Goal: Information Seeking & Learning: Learn about a topic

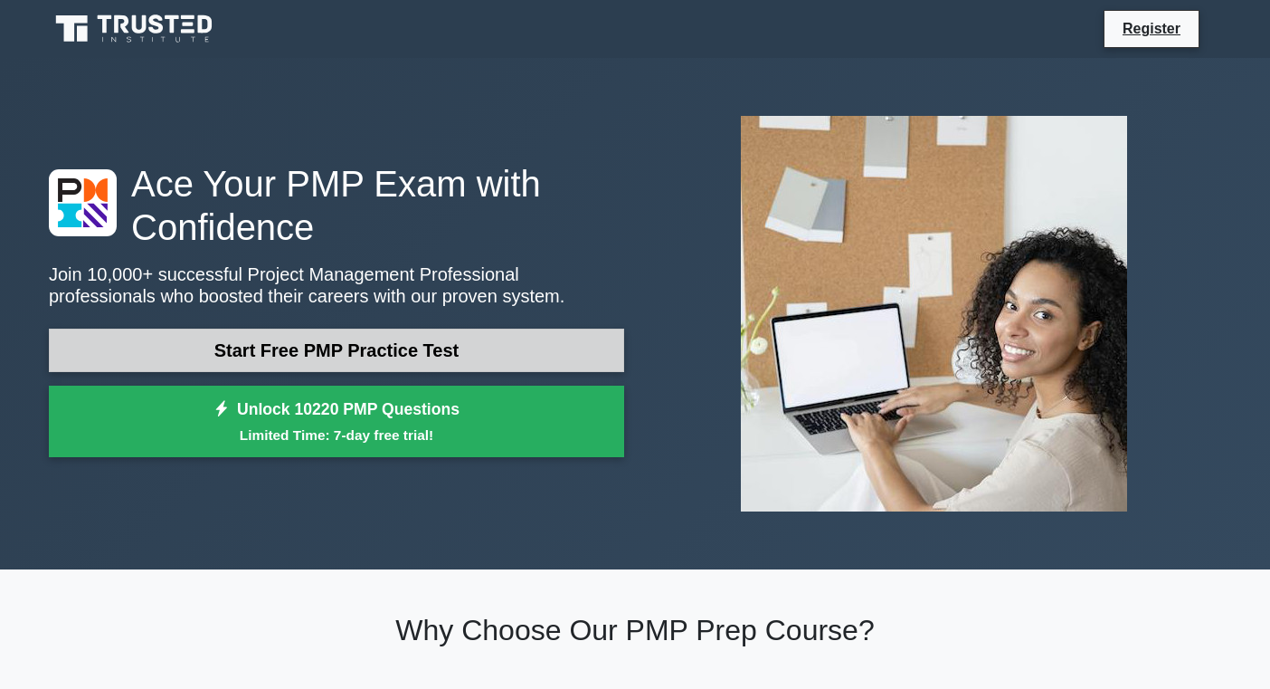
click at [388, 357] on link "Start Free PMP Practice Test" at bounding box center [336, 349] width 575 height 43
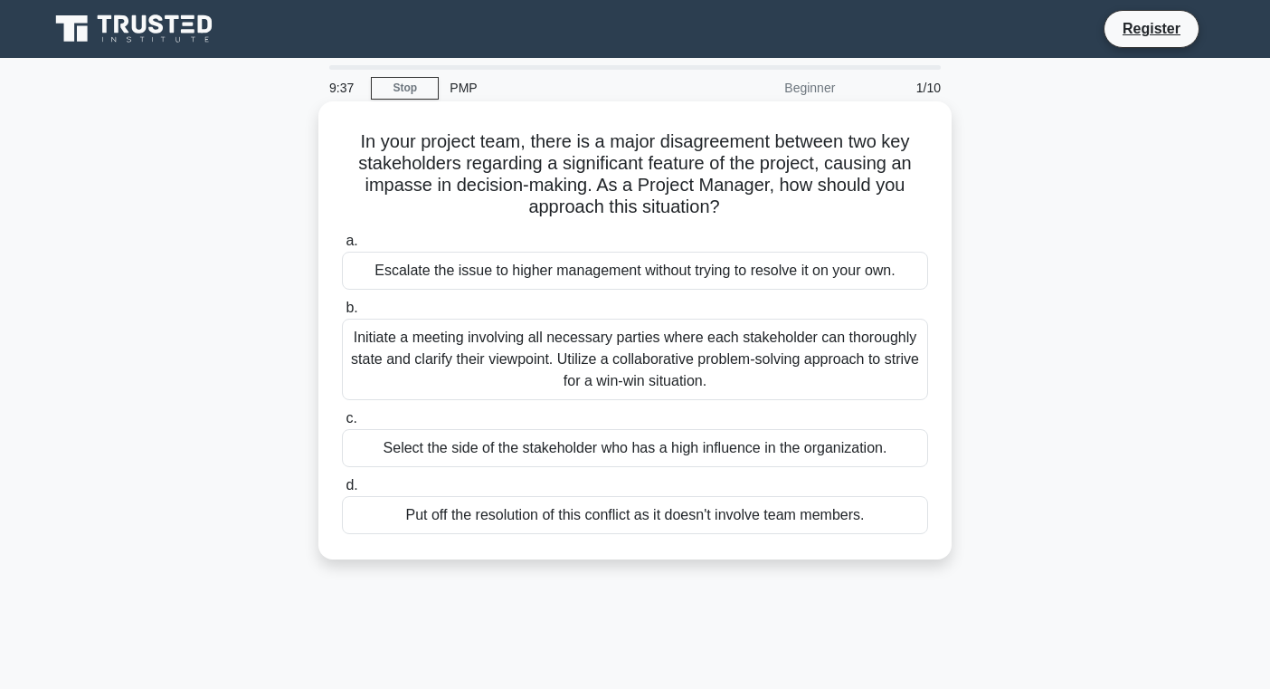
click at [754, 354] on div "Initiate a meeting involving all necessary parties where each stakeholder can t…" at bounding box center [635, 359] width 586 height 81
click at [342, 314] on input "b. Initiate a meeting involving all necessary parties where each stakeholder ca…" at bounding box center [342, 308] width 0 height 12
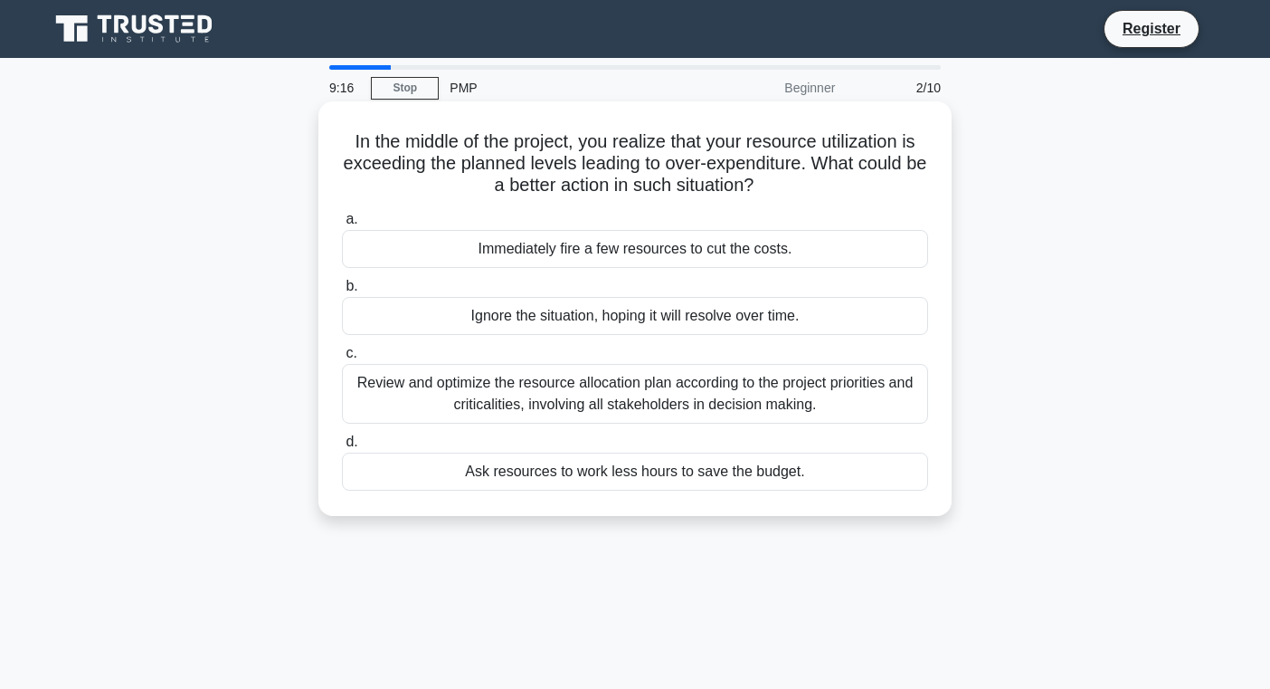
click at [595, 410] on div "Review and optimize the resource allocation plan according to the project prior…" at bounding box center [635, 394] width 586 height 60
click at [342, 359] on input "c. Review and optimize the resource allocation plan according to the project pr…" at bounding box center [342, 353] width 0 height 12
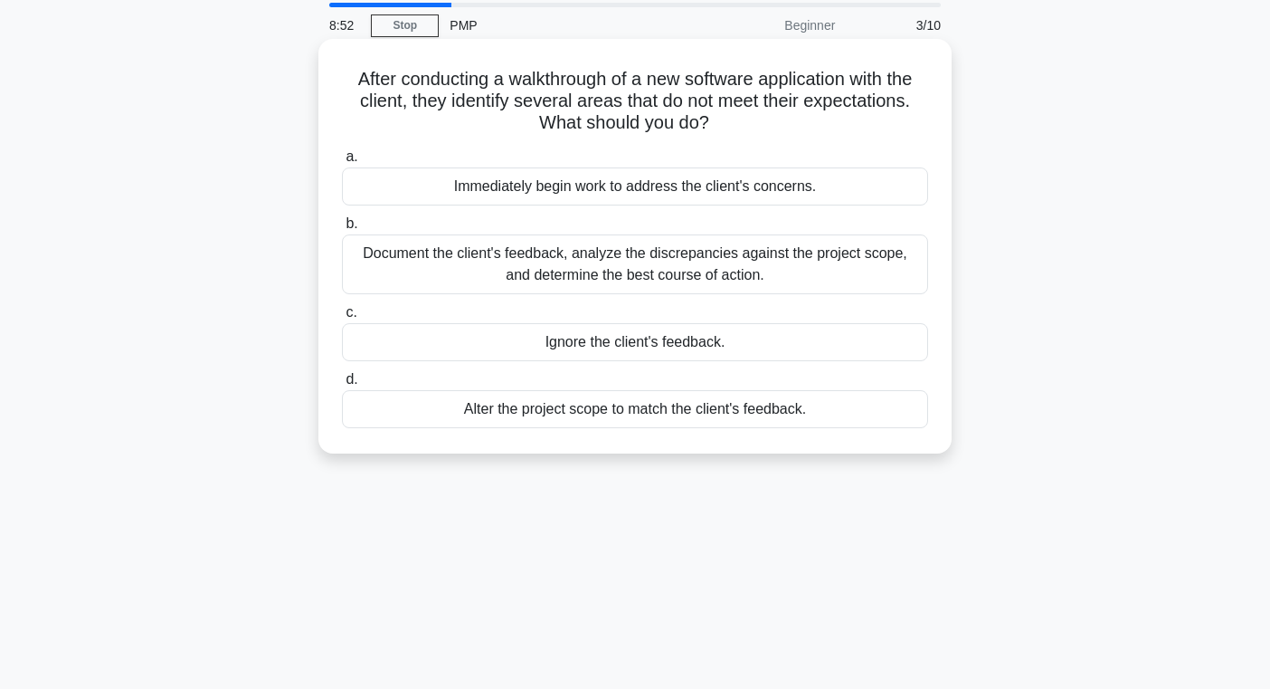
scroll to position [65, 0]
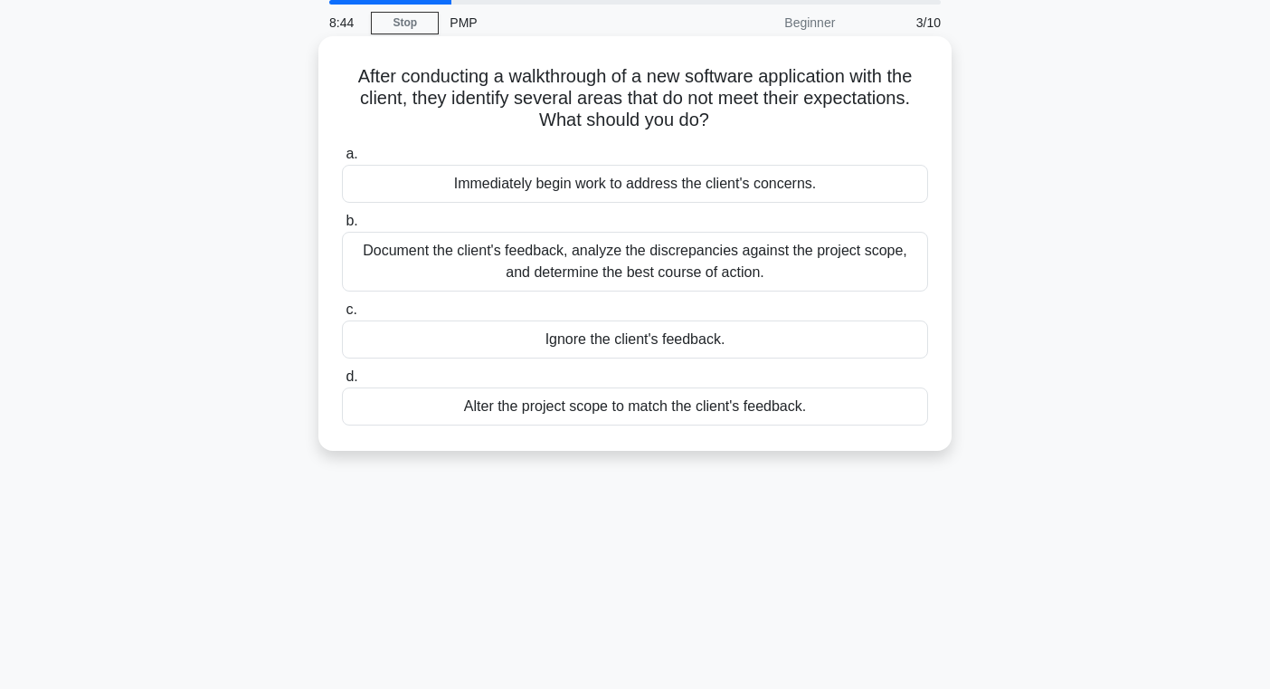
click at [802, 266] on div "Document the client's feedback, analyze the discrepancies against the project s…" at bounding box center [635, 262] width 586 height 60
click at [342, 227] on input "b. Document the client's feedback, analyze the discrepancies against the projec…" at bounding box center [342, 221] width 0 height 12
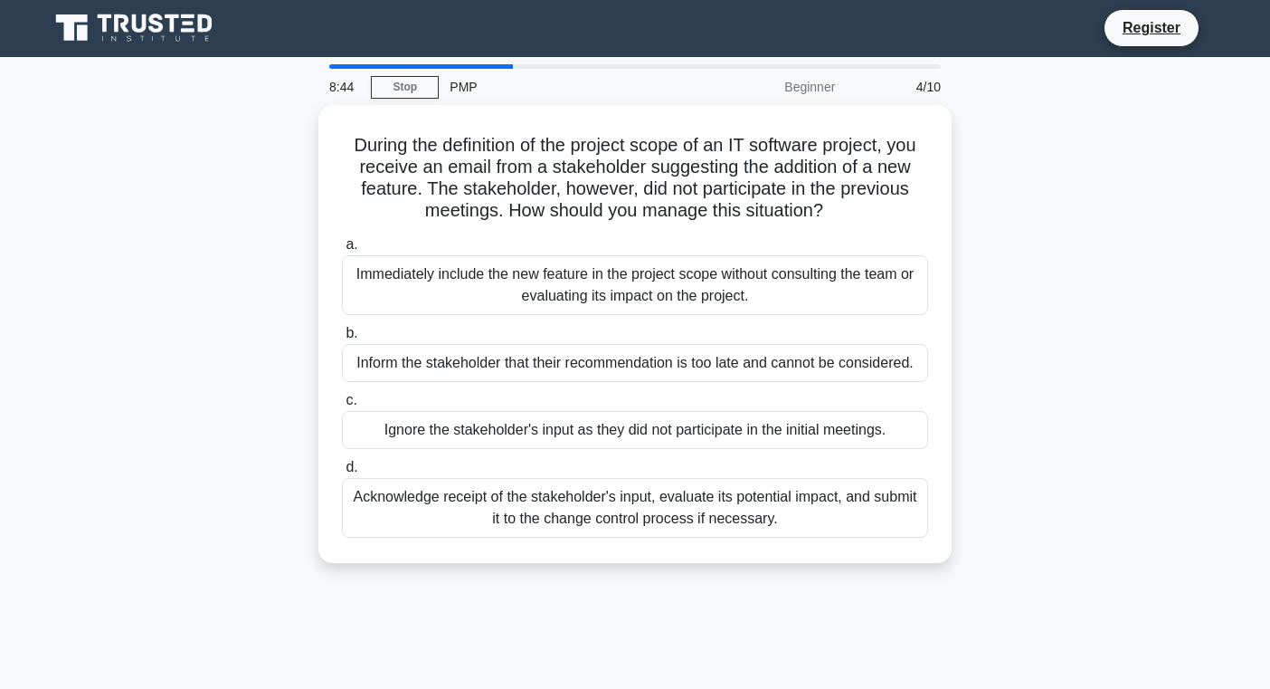
scroll to position [0, 0]
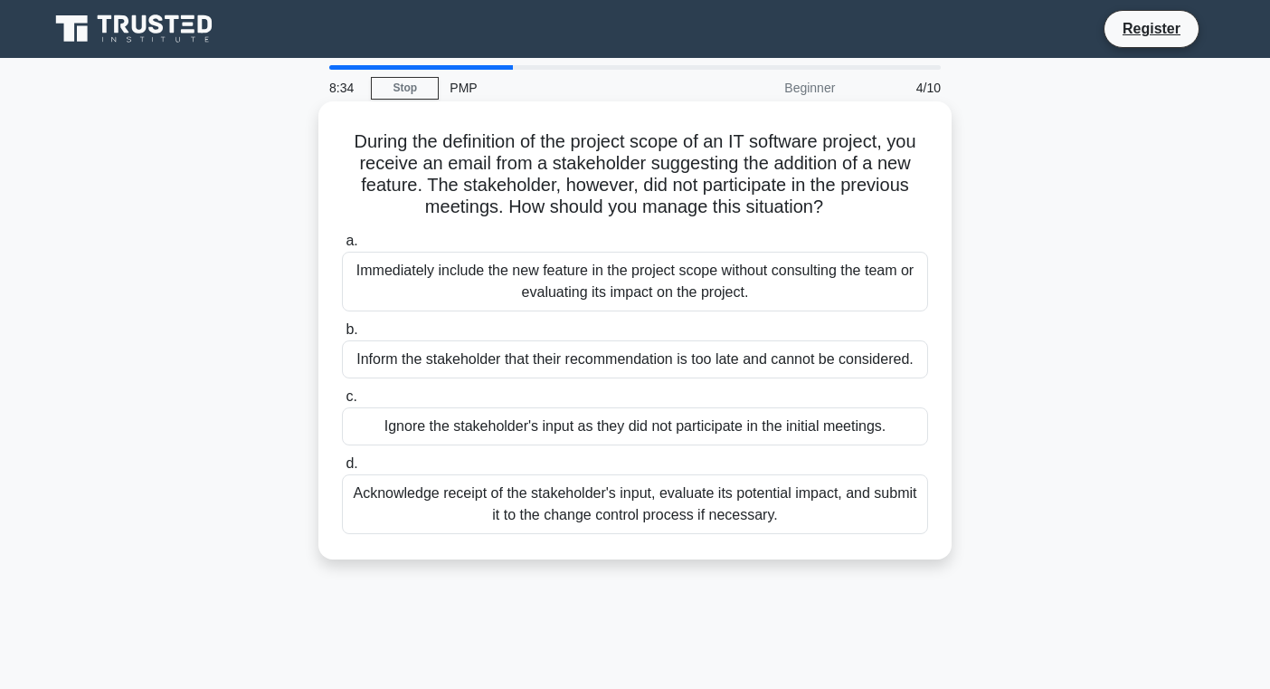
click at [727, 167] on h5 "During the definition of the project scope of an IT software project, you recei…" at bounding box center [635, 174] width 590 height 89
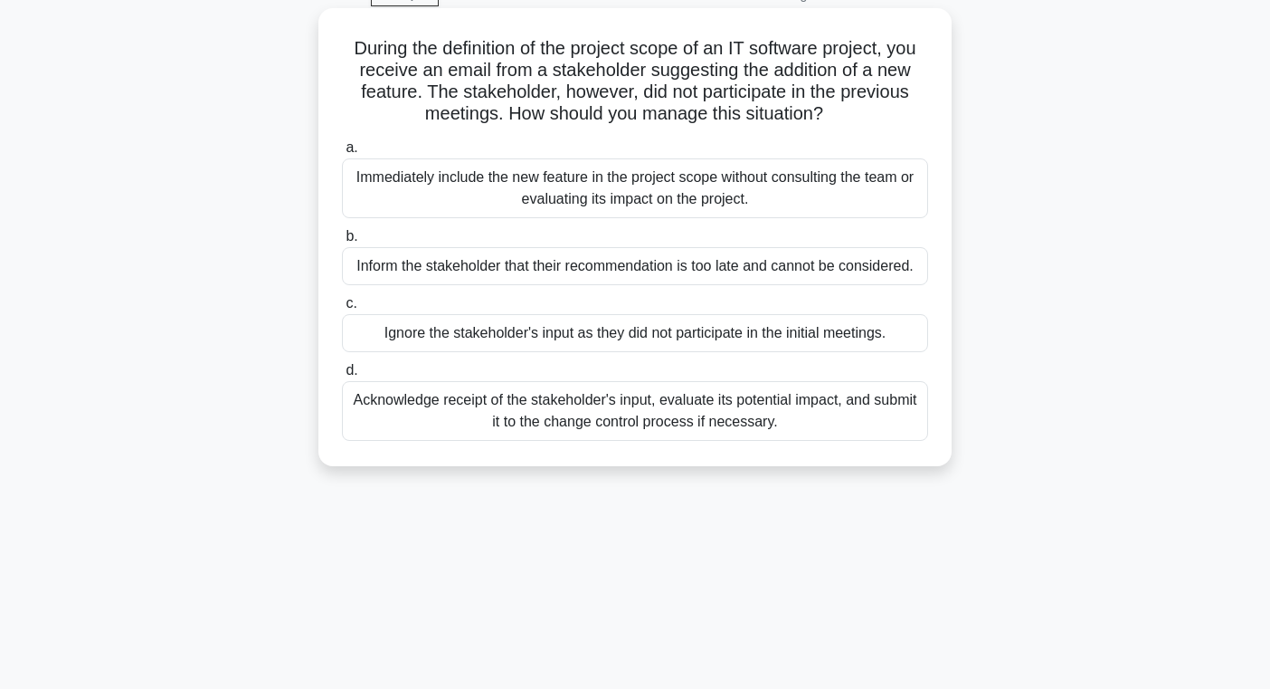
scroll to position [94, 0]
drag, startPoint x: 708, startPoint y: 268, endPoint x: 937, endPoint y: 357, distance: 246.4
click at [937, 357] on div "a. Immediately include the new feature in the project scope without consulting …" at bounding box center [635, 287] width 608 height 311
click at [936, 369] on div "d. Acknowledge receipt of the stakeholder's input, evaluate its potential impac…" at bounding box center [635, 398] width 608 height 81
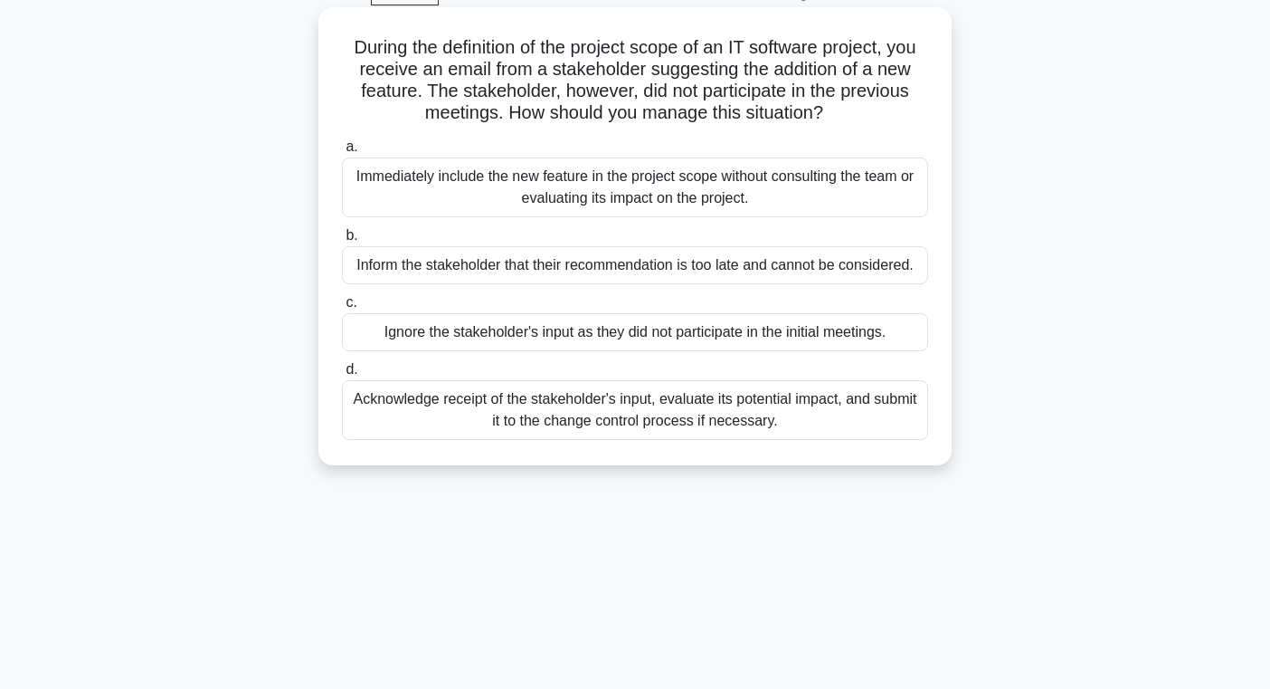
click at [556, 344] on div "Ignore the stakeholder's input as they did not participate in the initial meeti…" at bounding box center [635, 332] width 586 height 38
click at [342, 309] on input "c. Ignore the stakeholder's input as they did not participate in the initial me…" at bounding box center [342, 303] width 0 height 12
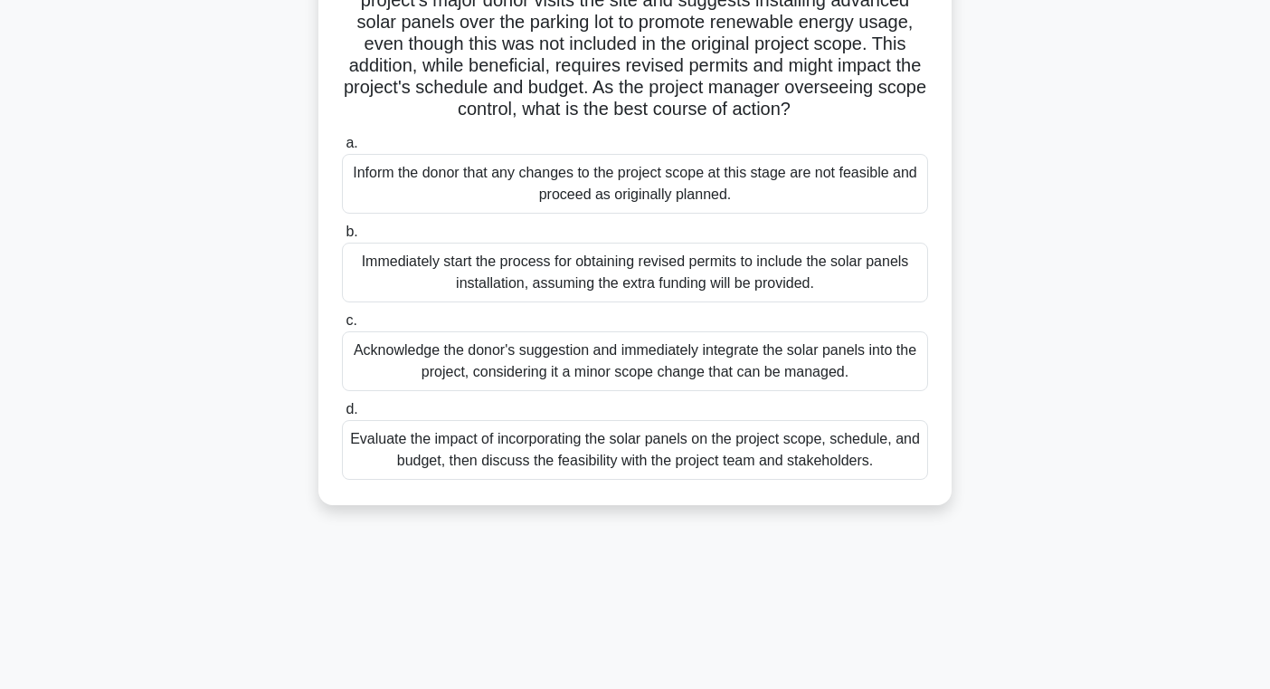
scroll to position [165, 0]
click at [759, 478] on div "Evaluate the impact of incorporating the solar panels on the project scope, sch…" at bounding box center [635, 448] width 586 height 60
click at [342, 414] on input "d. Evaluate the impact of incorporating the solar panels on the project scope, …" at bounding box center [342, 408] width 0 height 12
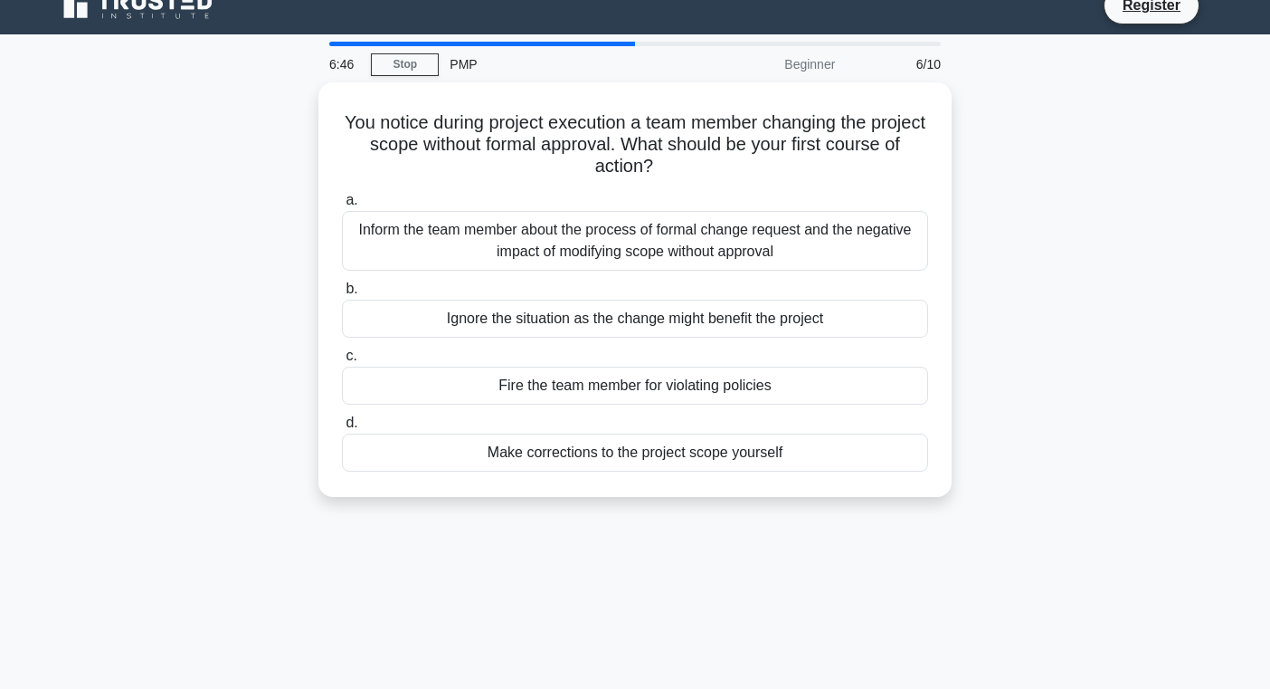
scroll to position [0, 0]
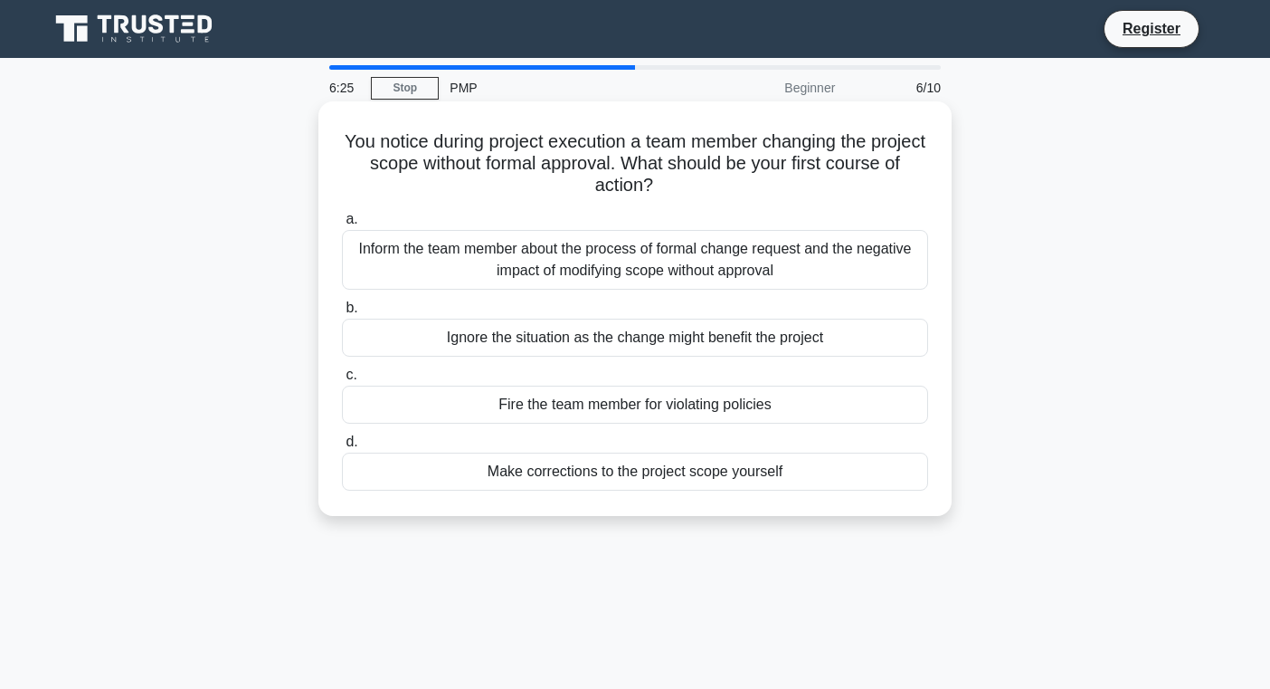
click at [709, 256] on div "Inform the team member about the process of formal change request and the negat…" at bounding box center [635, 260] width 586 height 60
click at [342, 225] on input "a. Inform the team member about the process of formal change request and the ne…" at bounding box center [342, 220] width 0 height 12
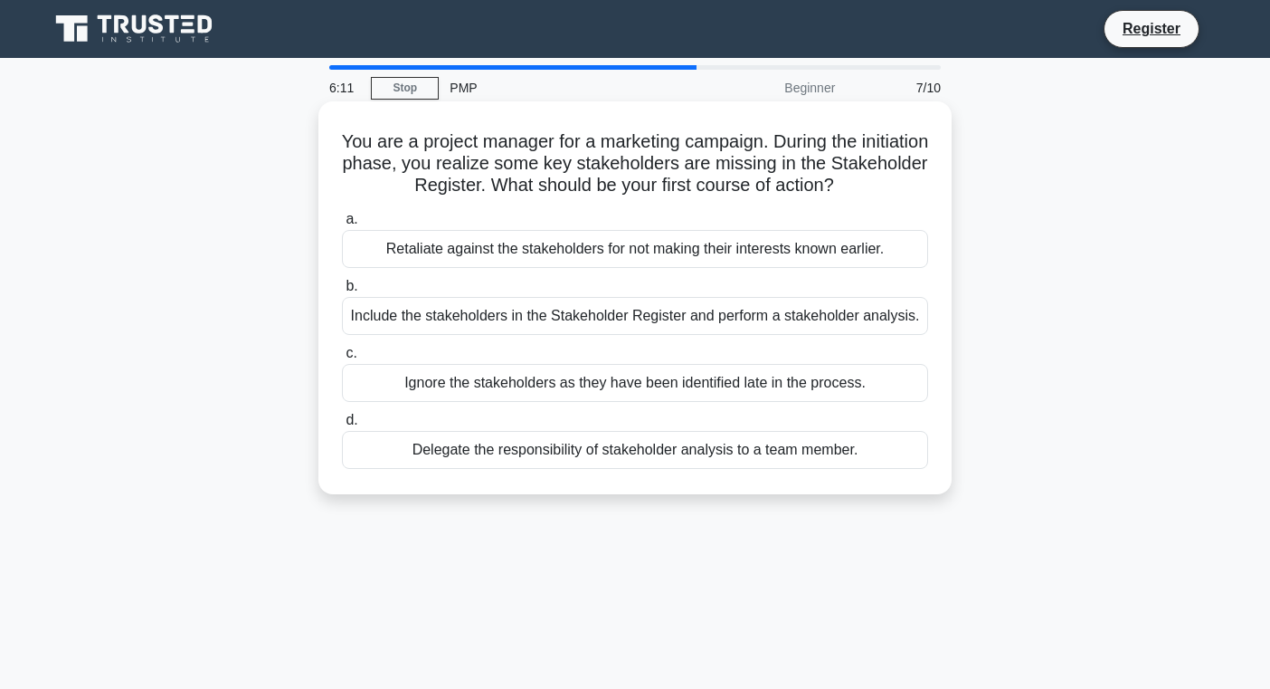
click at [520, 195] on h5 "You are a project manager for a marketing campaign. During the initiation phase…" at bounding box center [635, 163] width 590 height 67
click at [762, 328] on div "Include the stakeholders in the Stakeholder Register and perform a stakeholder …" at bounding box center [635, 316] width 586 height 38
click at [342, 292] on input "b. Include the stakeholders in the Stakeholder Register and perform a stakehold…" at bounding box center [342, 287] width 0 height 12
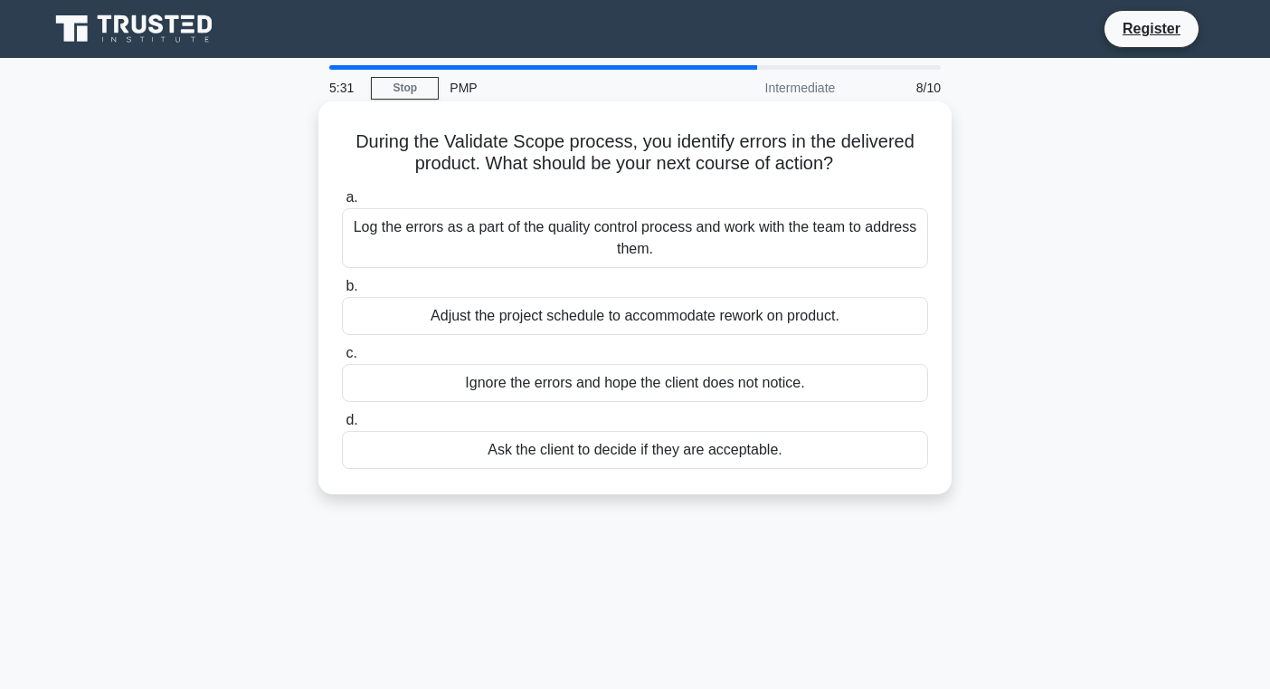
click at [889, 240] on div "Log the errors as a part of the quality control process and work with the team …" at bounding box center [635, 238] width 586 height 60
click at [342, 204] on input "a. Log the errors as a part of the quality control process and work with the te…" at bounding box center [342, 198] width 0 height 12
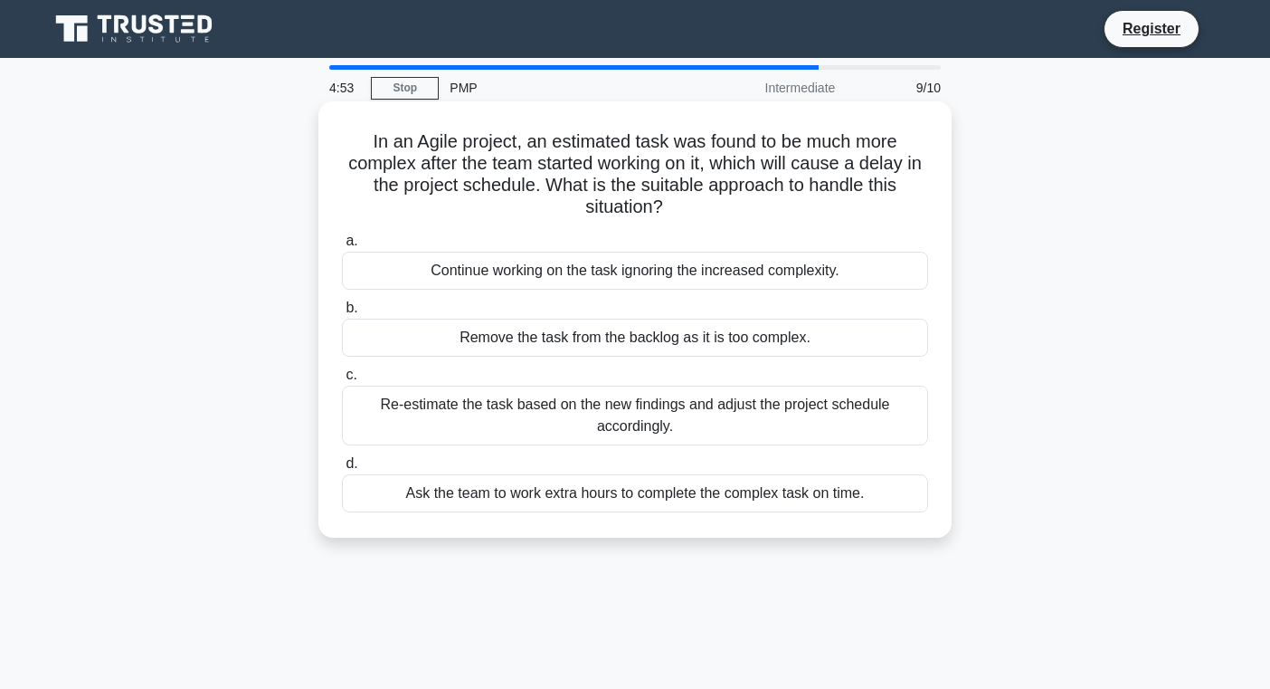
click at [826, 421] on div "Re-estimate the task based on the new findings and adjust the project schedule …" at bounding box center [635, 415] width 586 height 60
click at [342, 381] on input "c. Re-estimate the task based on the new findings and adjust the project schedu…" at bounding box center [342, 375] width 0 height 12
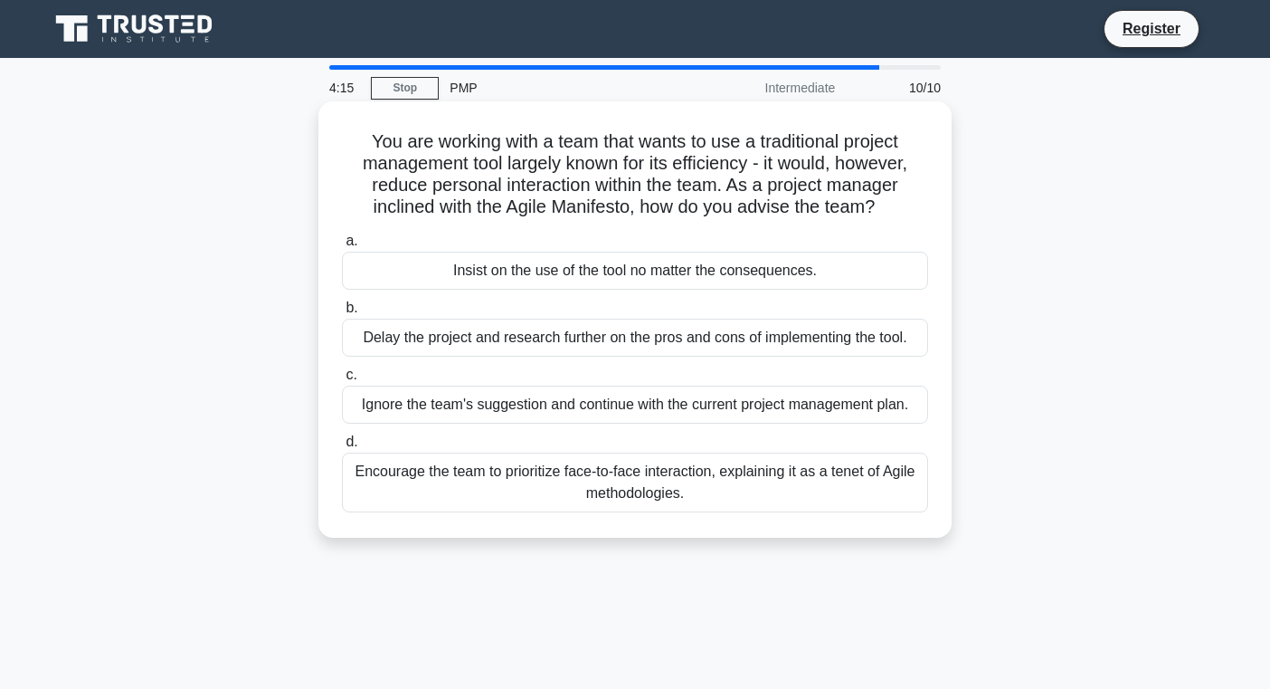
click at [691, 510] on div "Encourage the team to prioritize face-to-face interaction, explaining it as a t…" at bounding box center [635, 482] width 586 height 60
click at [342, 448] on input "d. Encourage the team to prioritize face-to-face interaction, explaining it as …" at bounding box center [342, 442] width 0 height 12
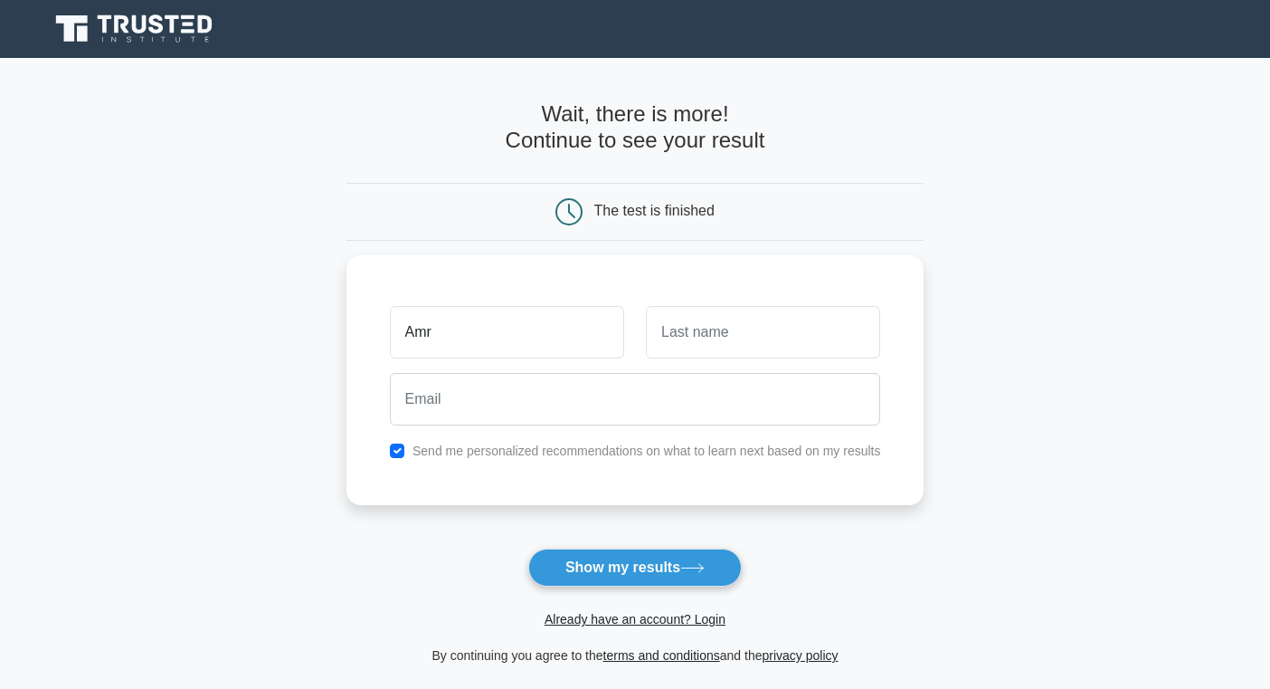
type input "Amr"
type input "Elserwy"
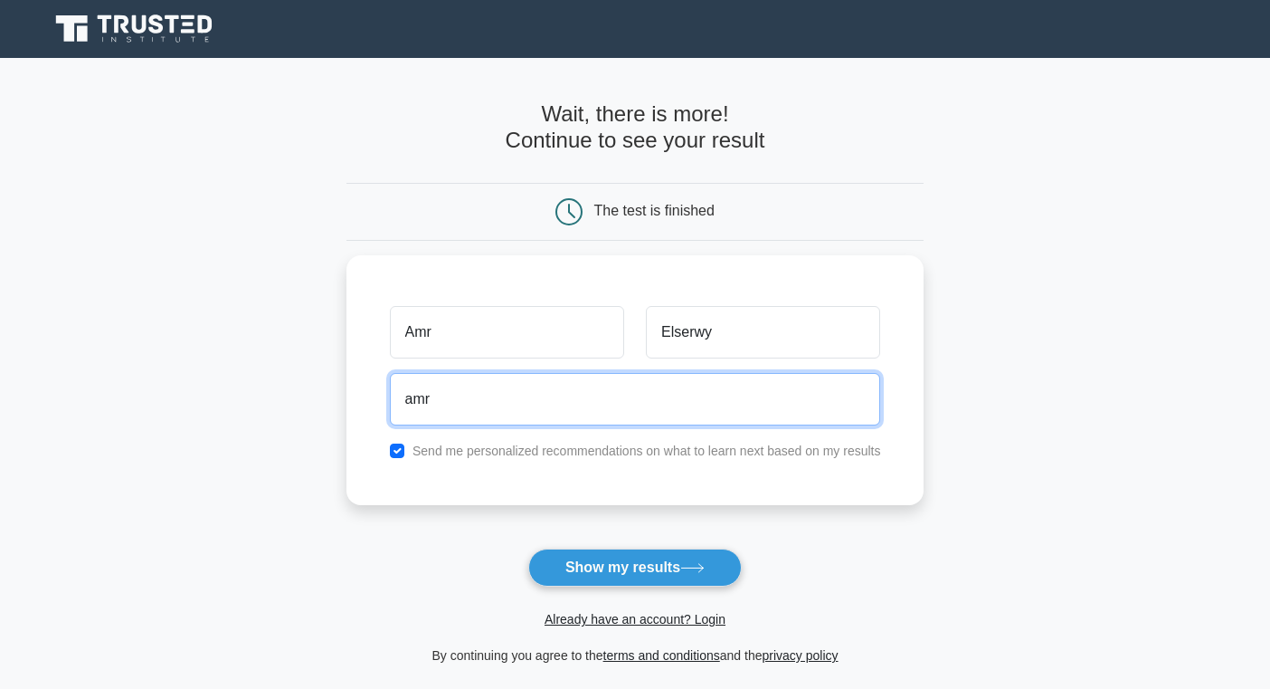
type input "amr.elserwy@gmail.com"
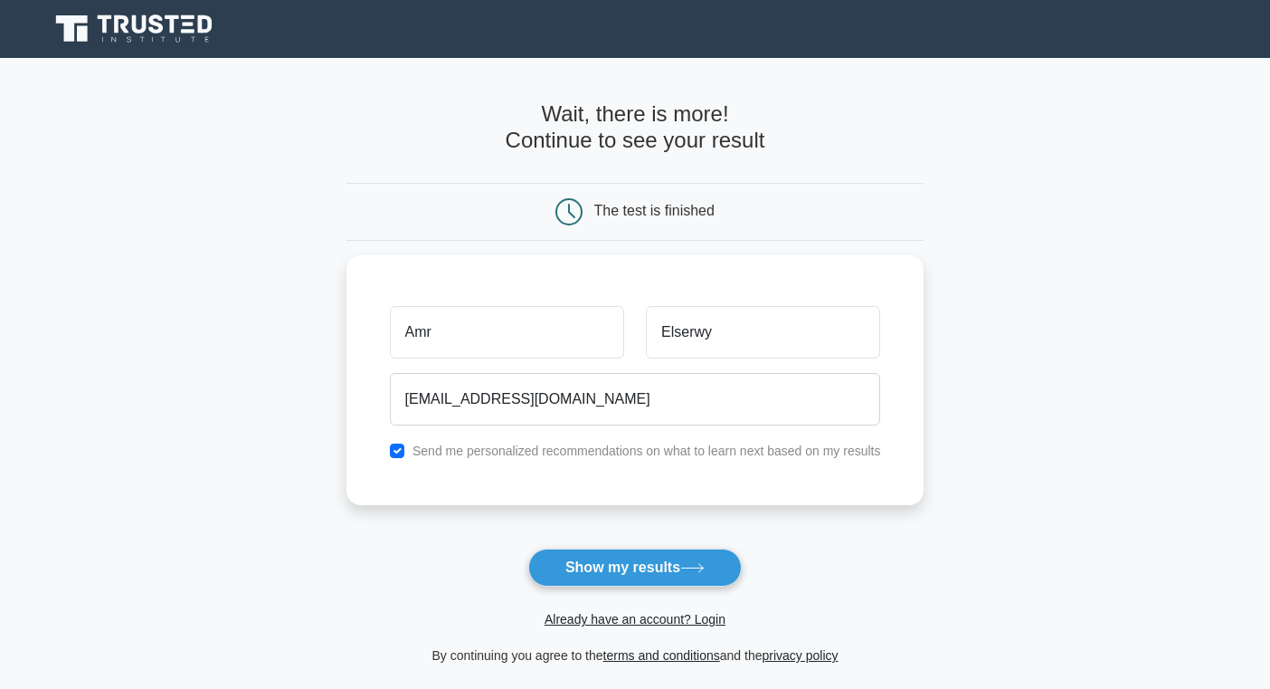
click at [528, 548] on button "Show my results" at bounding box center [635, 567] width 214 height 38
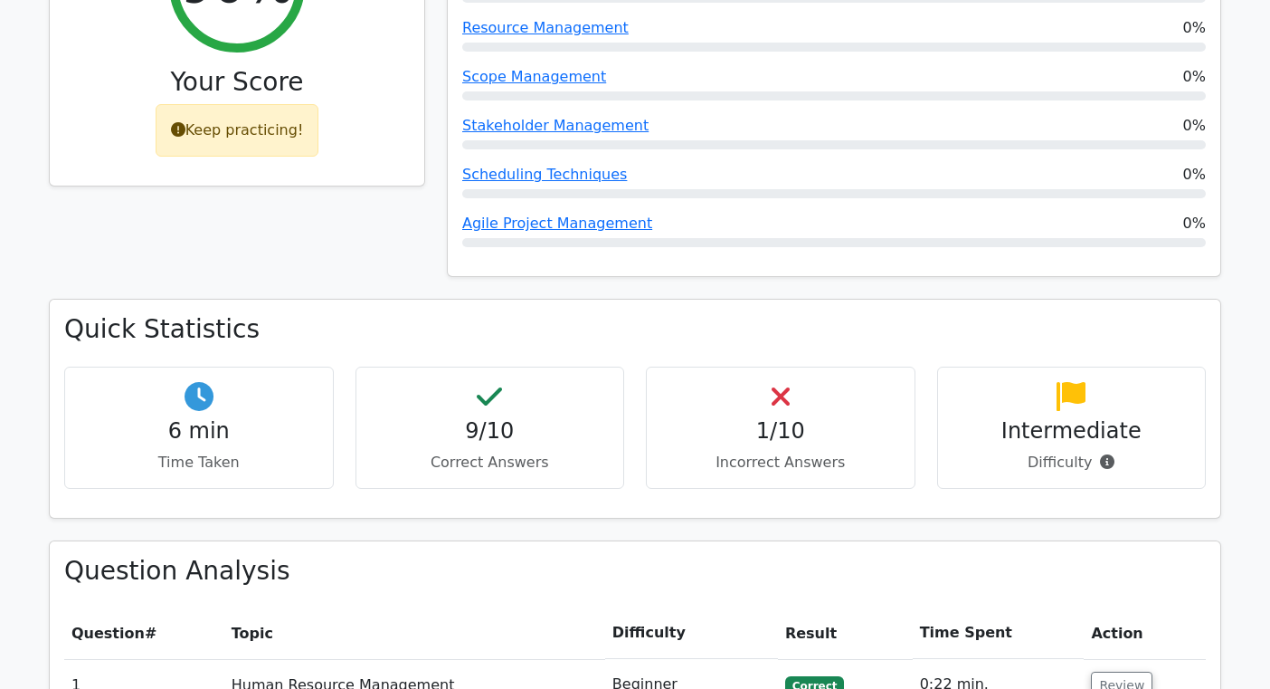
scroll to position [919, 0]
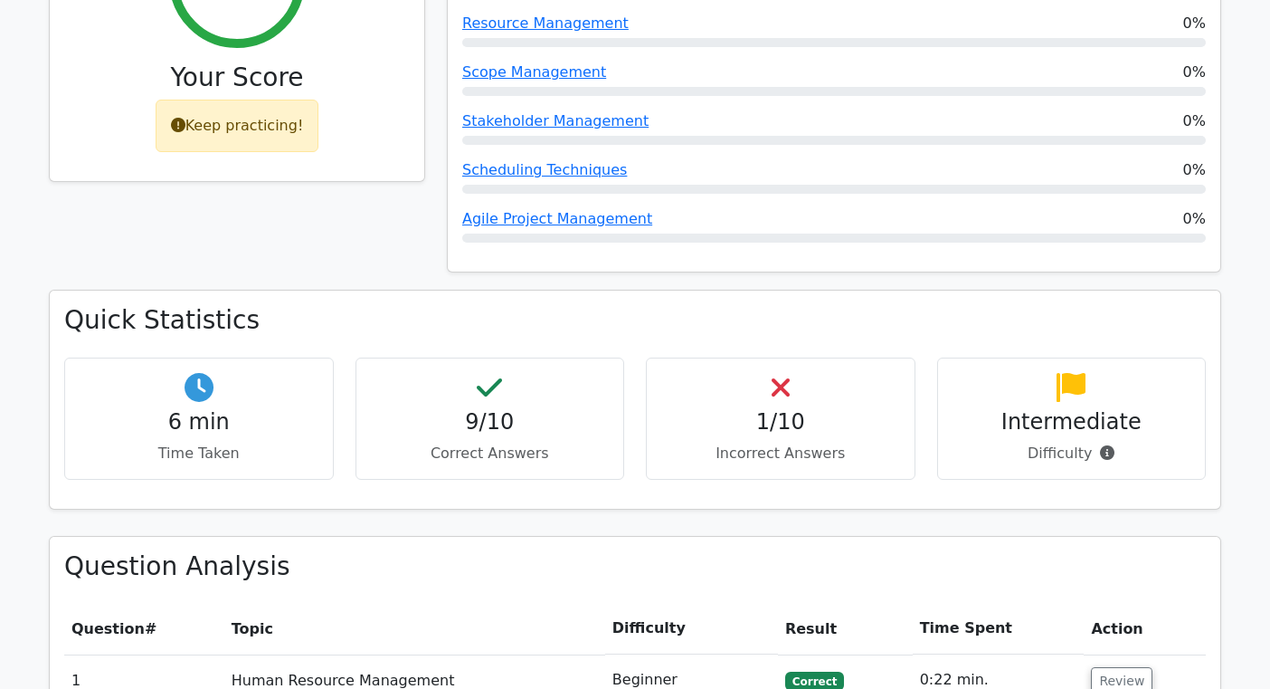
click at [785, 442] on p "Incorrect Answers" at bounding box center [780, 453] width 239 height 22
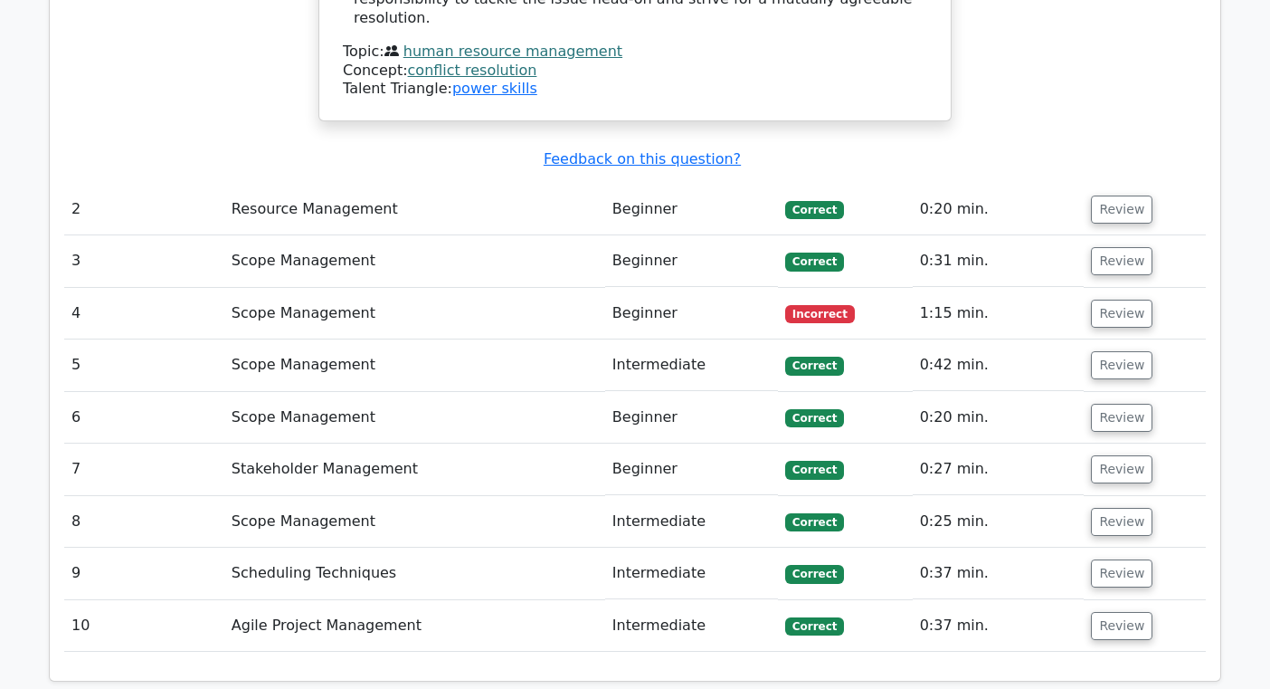
scroll to position [2356, 0]
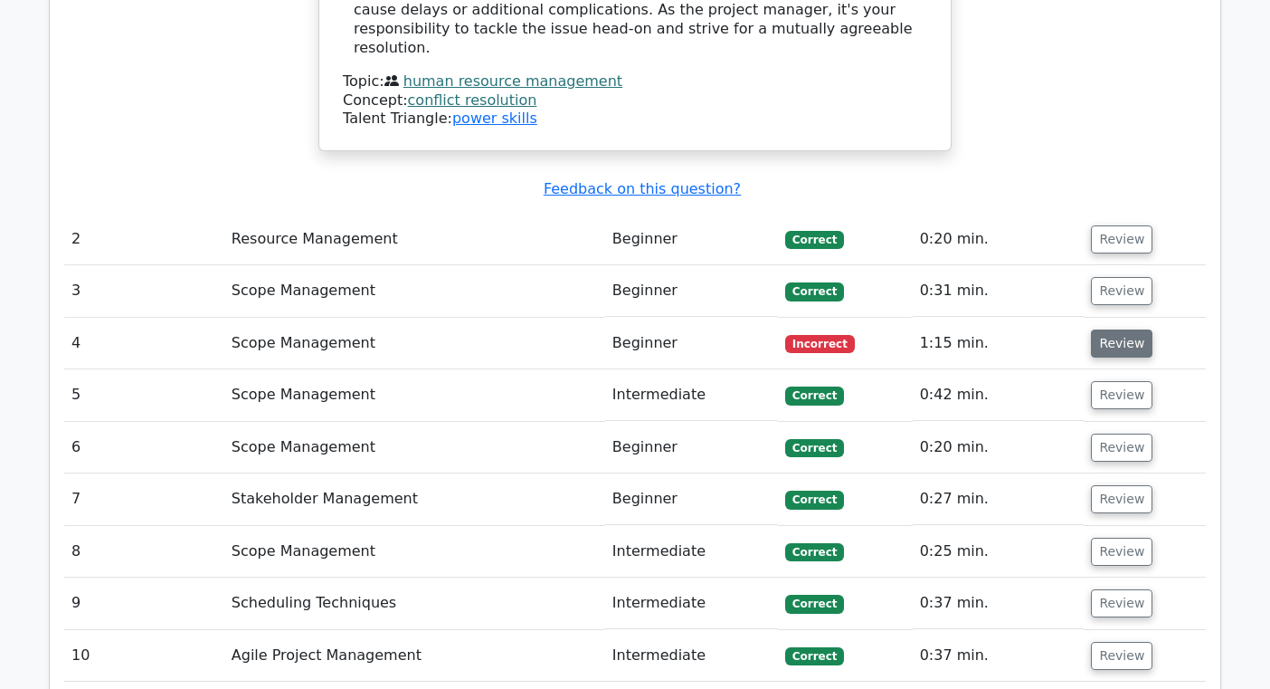
click at [1118, 329] on button "Review" at bounding box center [1122, 343] width 62 height 28
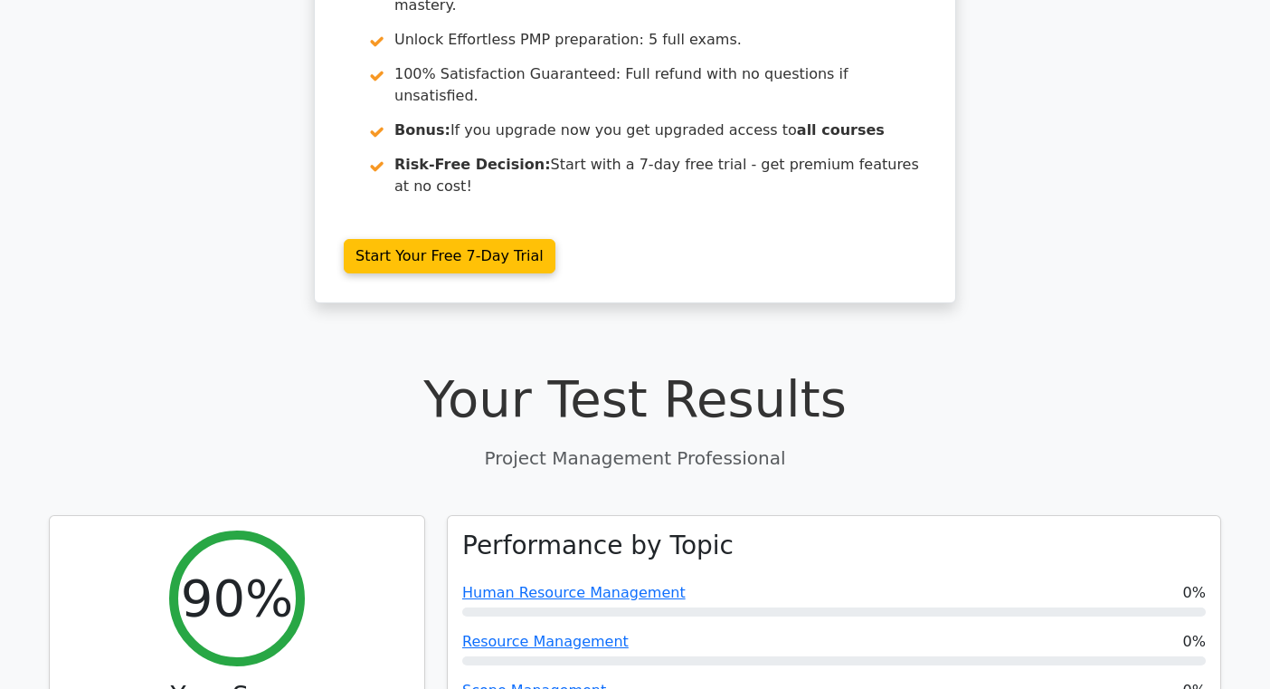
scroll to position [0, 0]
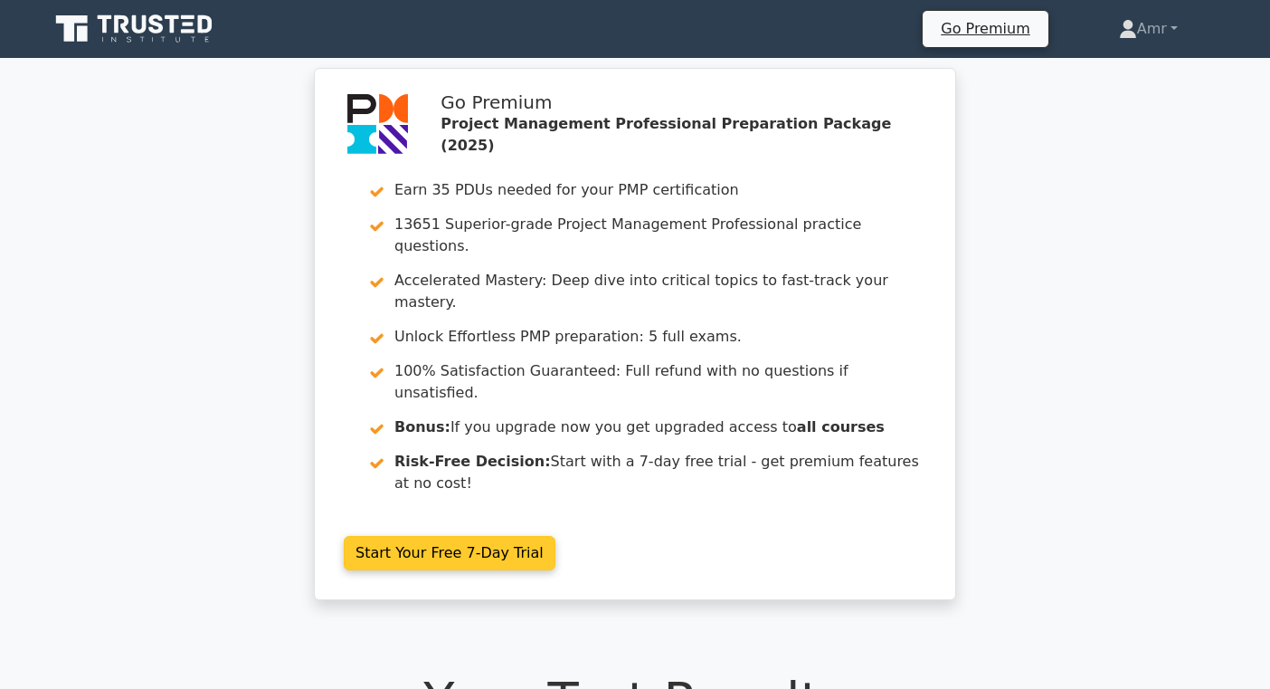
click at [463, 536] on link "Start Your Free 7-Day Trial" at bounding box center [450, 553] width 212 height 34
